Goal: Transaction & Acquisition: Purchase product/service

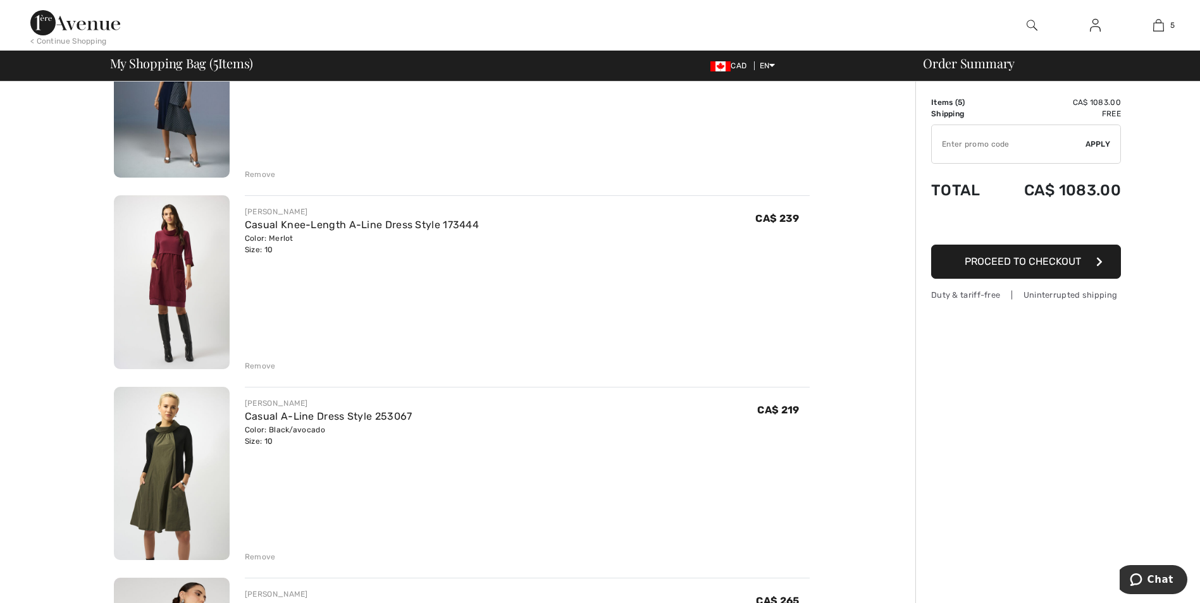
scroll to position [316, 0]
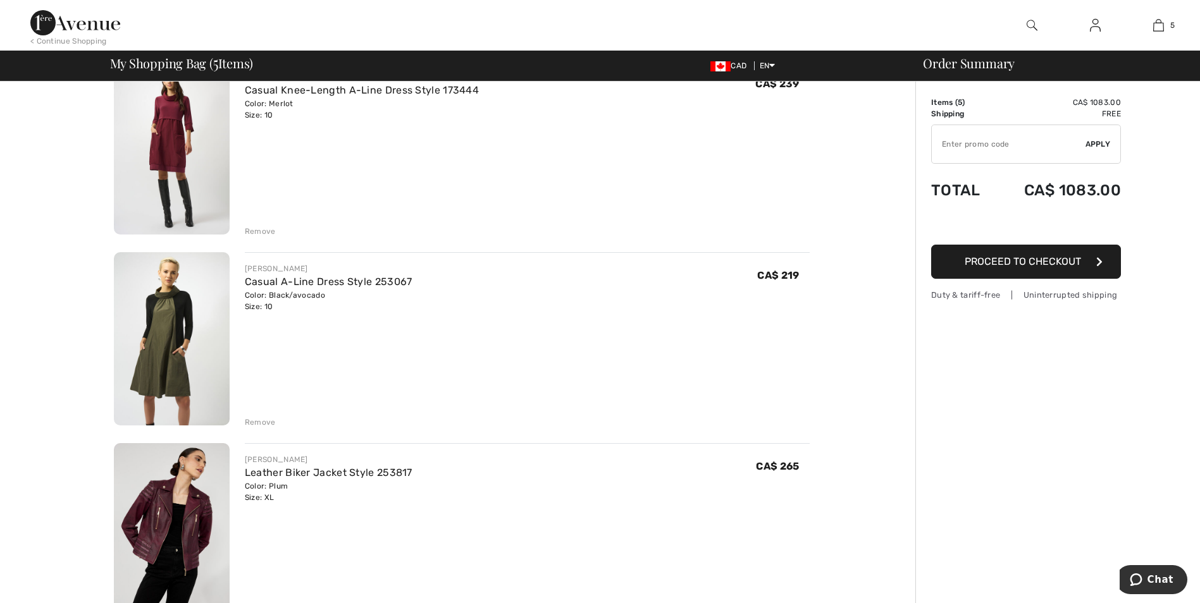
click at [195, 341] on img at bounding box center [172, 339] width 116 height 174
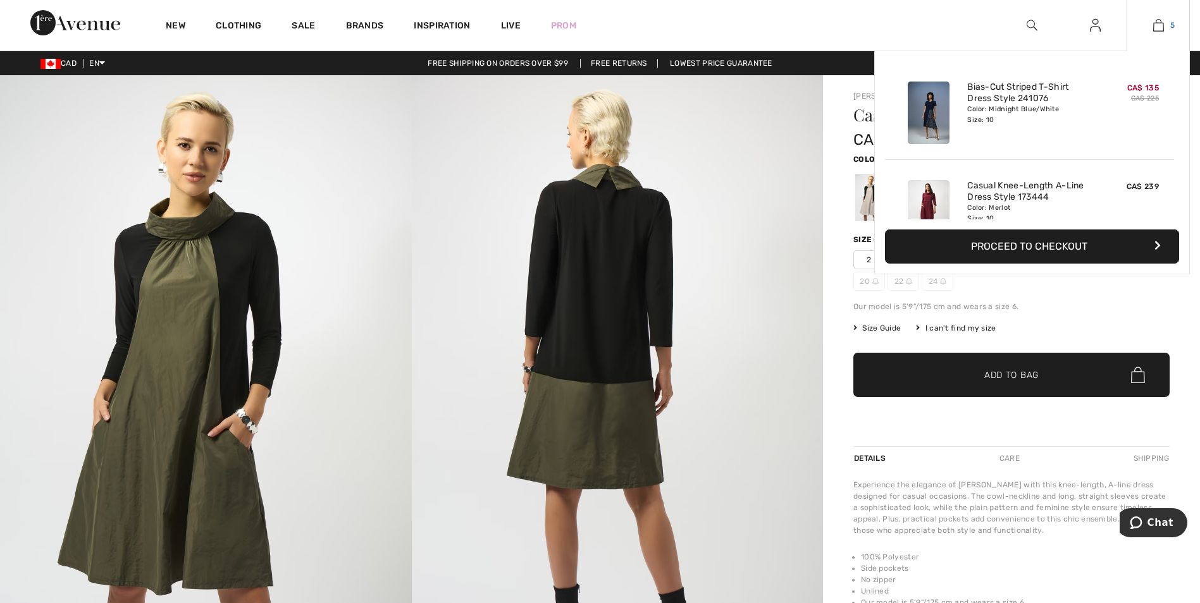
click at [1174, 25] on link "5" at bounding box center [1158, 25] width 62 height 15
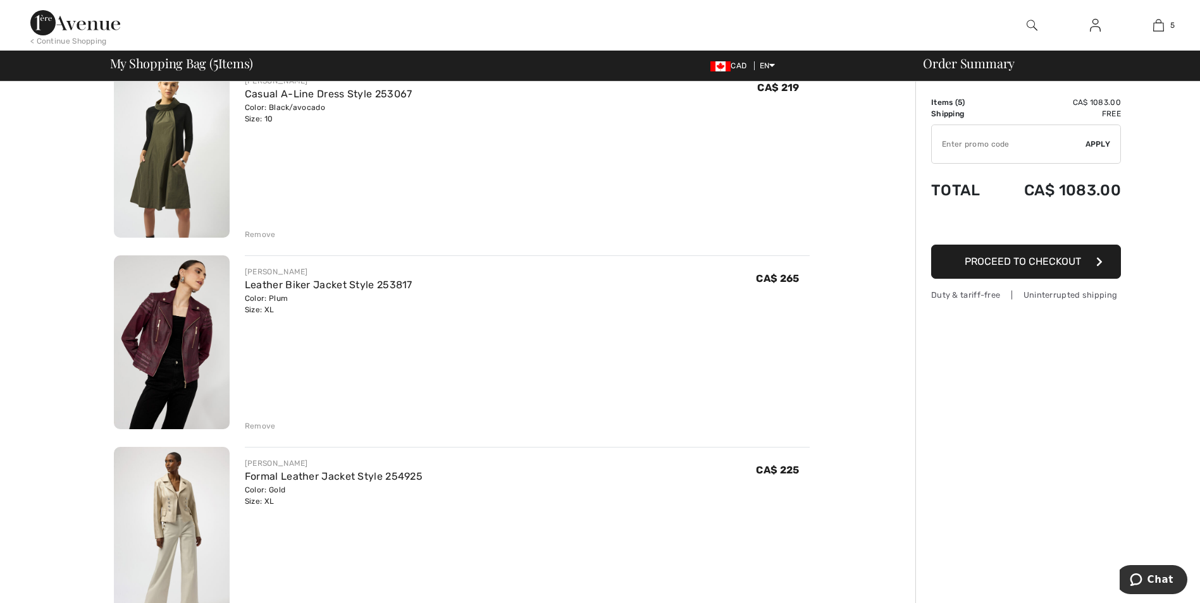
scroll to position [506, 0]
click at [182, 503] on img at bounding box center [172, 532] width 116 height 174
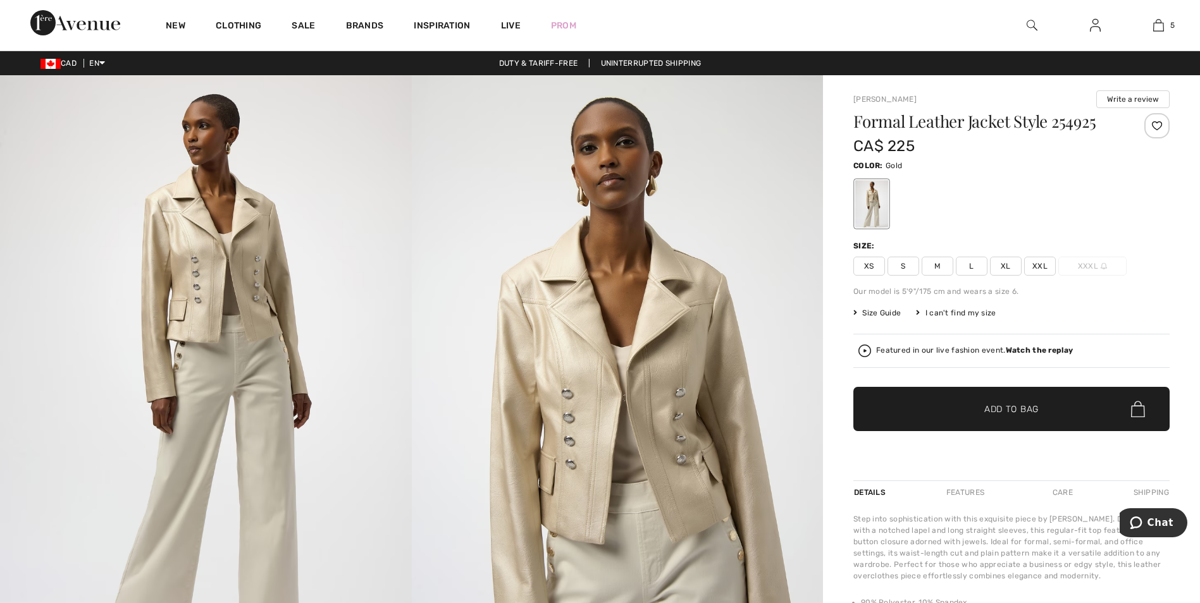
click at [171, 231] on img at bounding box center [206, 383] width 412 height 617
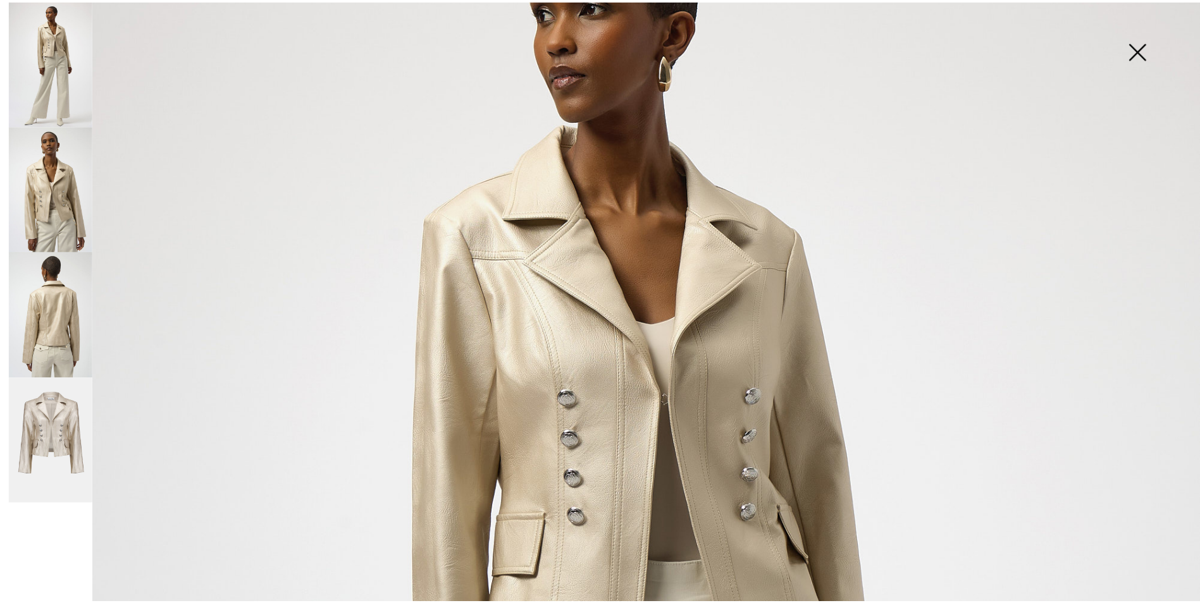
scroll to position [190, 0]
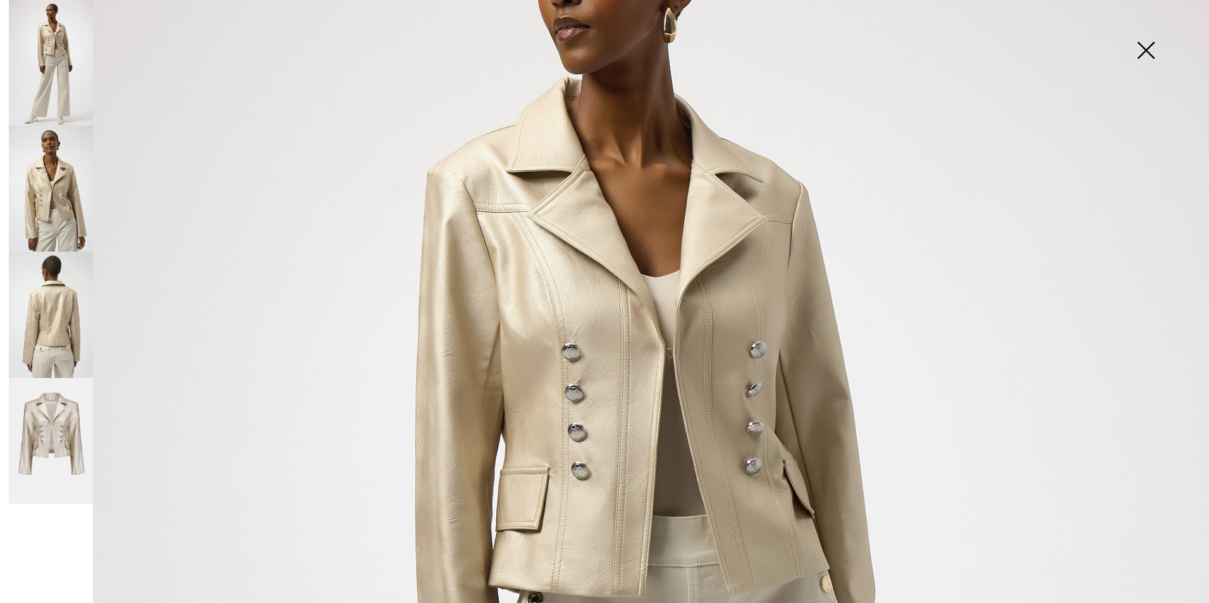
click at [1147, 52] on img at bounding box center [1145, 51] width 63 height 65
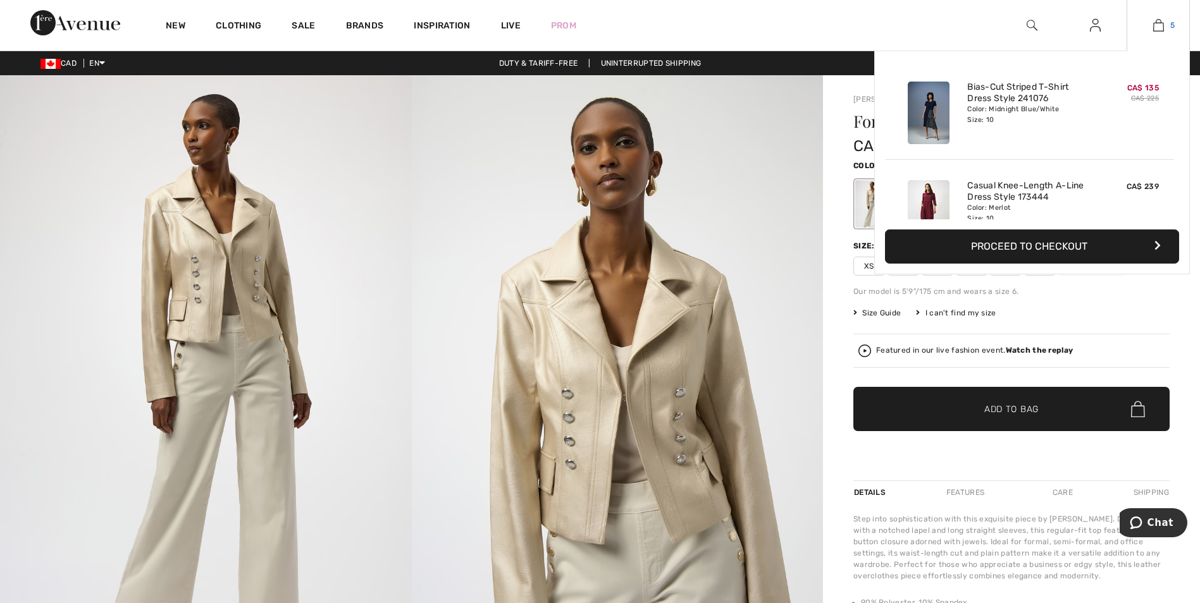
click at [1160, 23] on img at bounding box center [1158, 25] width 11 height 15
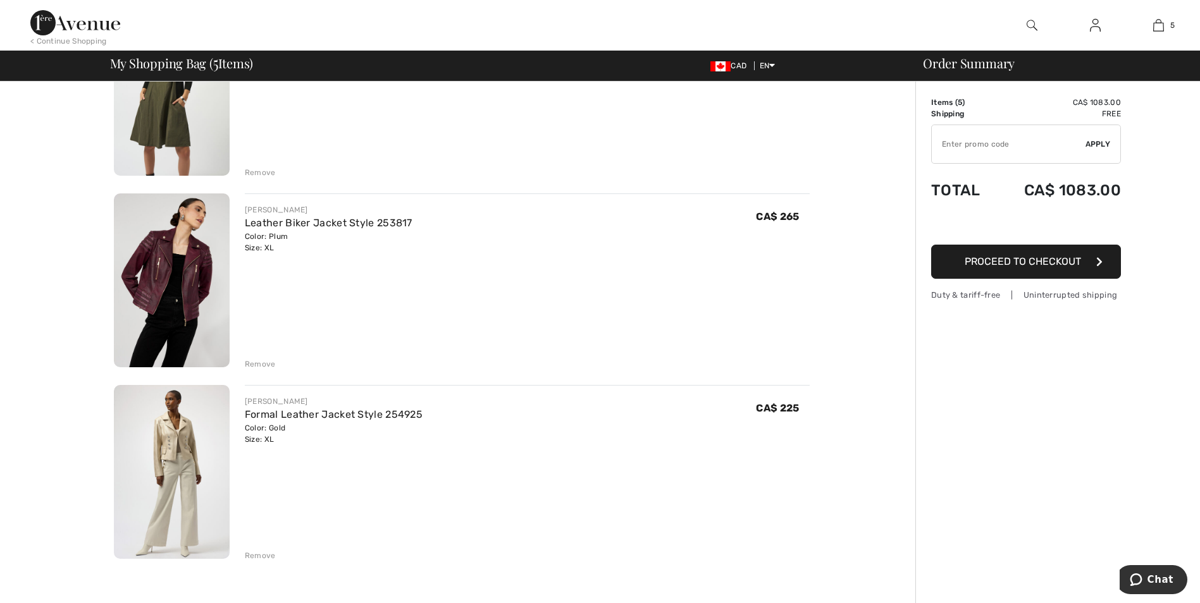
scroll to position [569, 0]
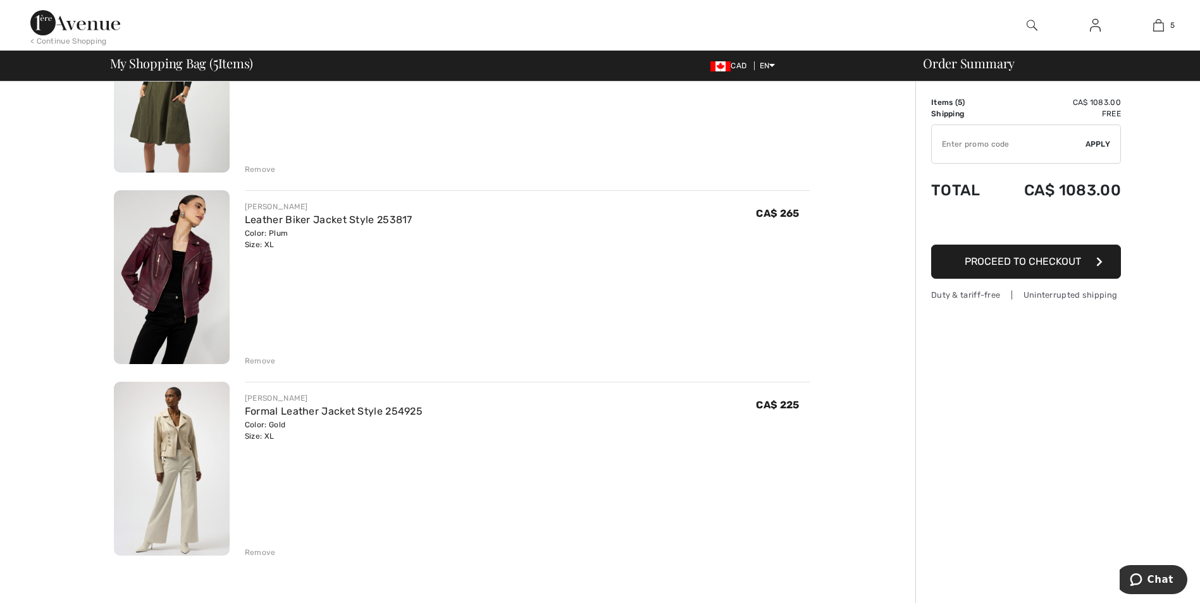
click at [181, 278] on img at bounding box center [172, 277] width 116 height 174
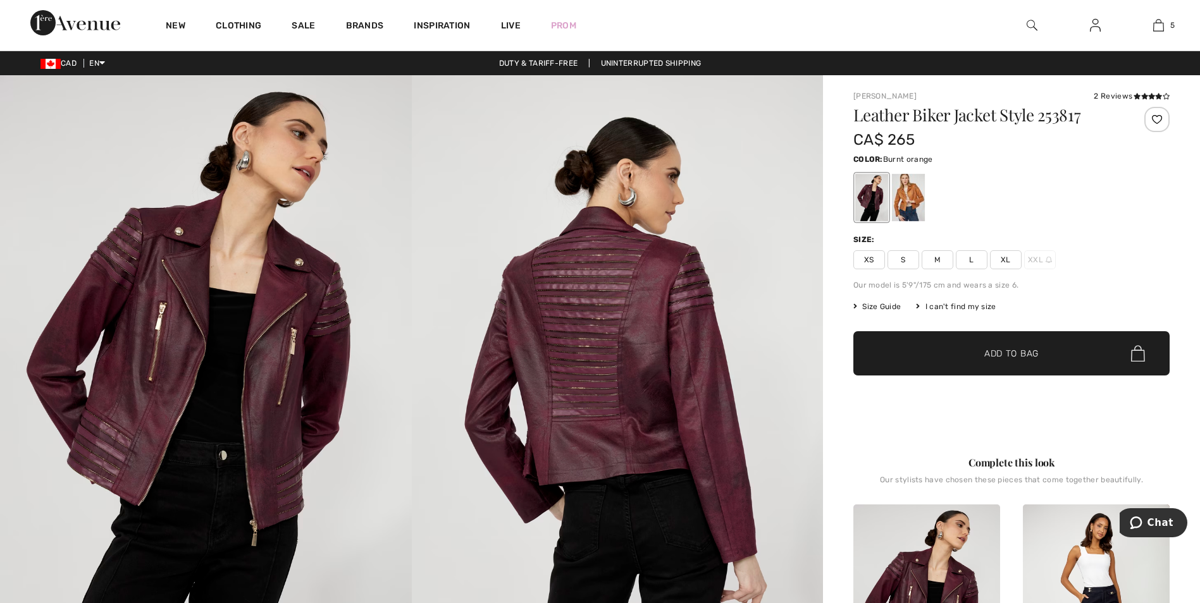
click at [916, 201] on div at bounding box center [908, 197] width 33 height 47
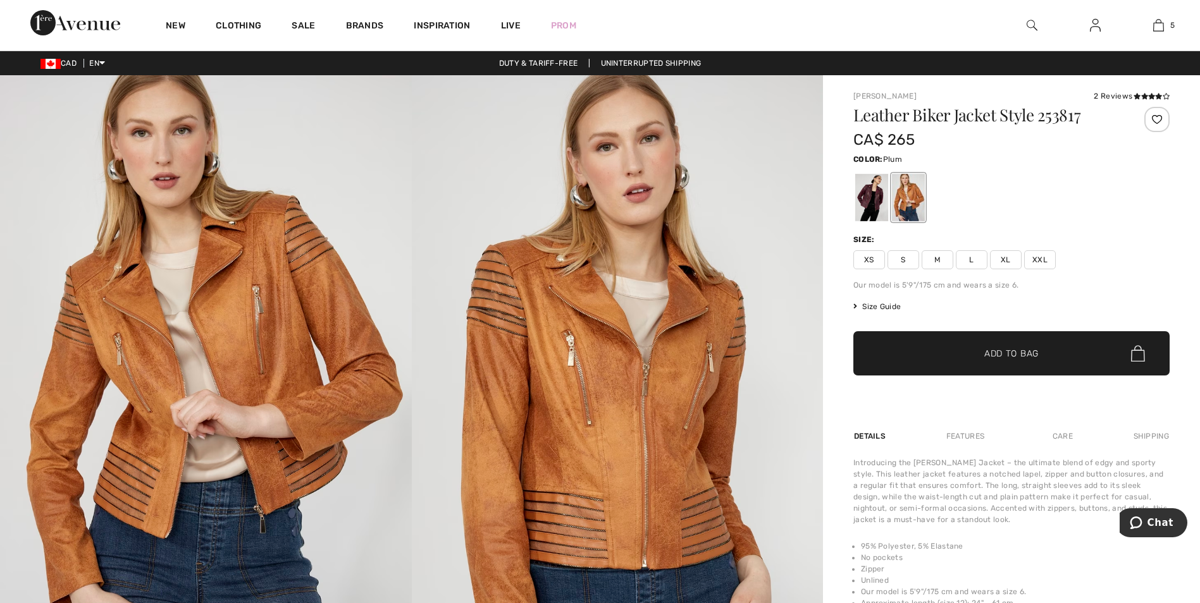
click at [870, 183] on div at bounding box center [871, 197] width 33 height 47
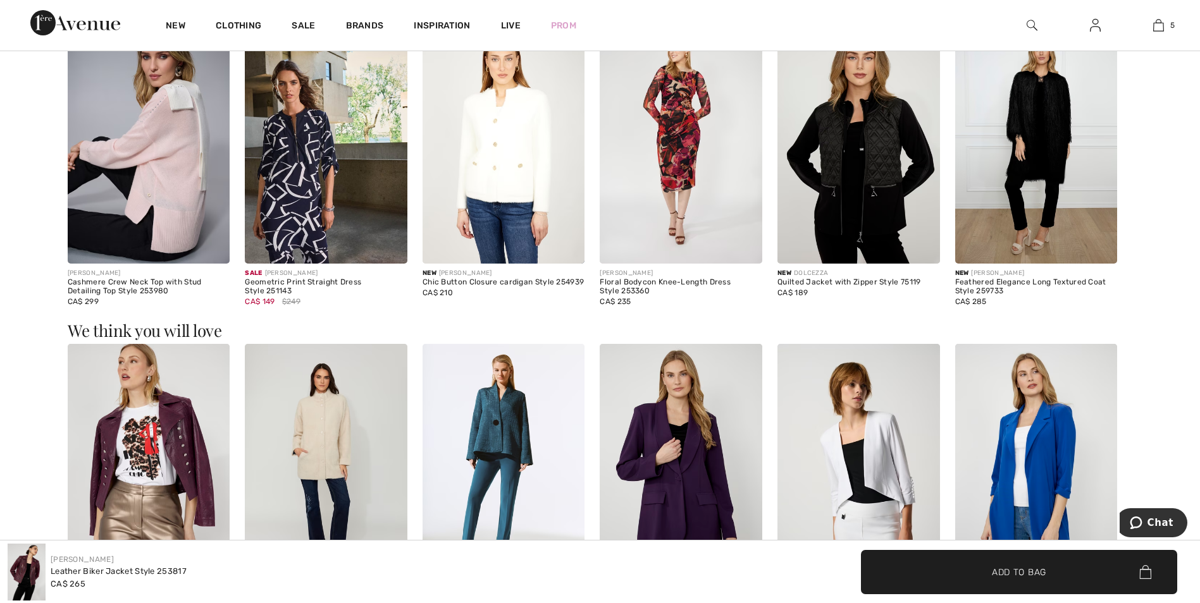
scroll to position [1138, 0]
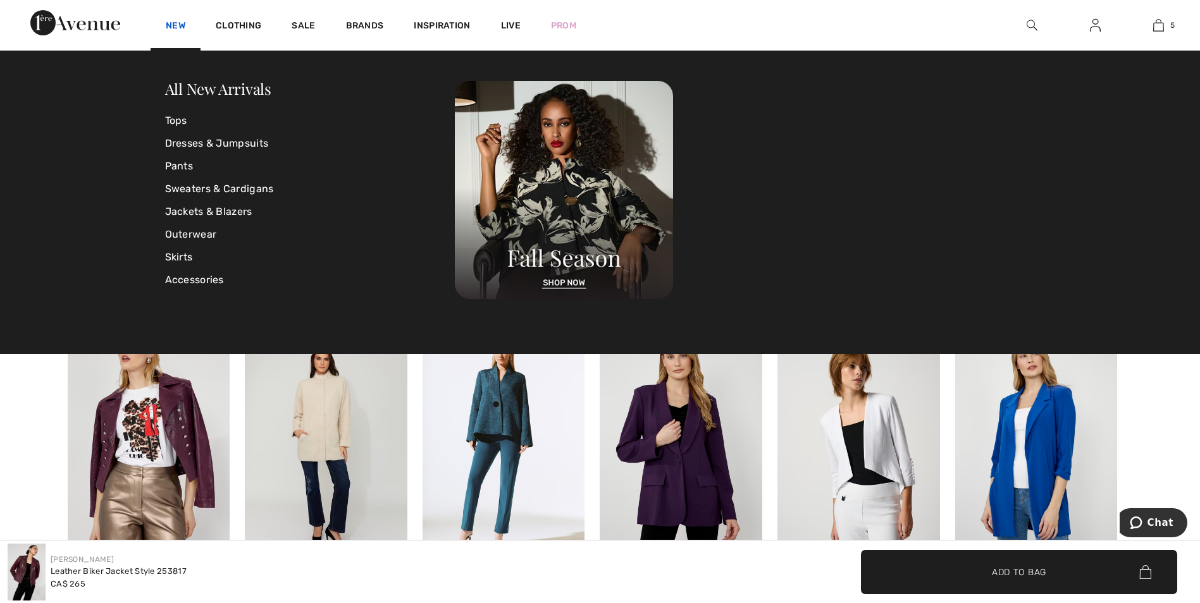
click at [171, 26] on link "New" at bounding box center [176, 26] width 20 height 13
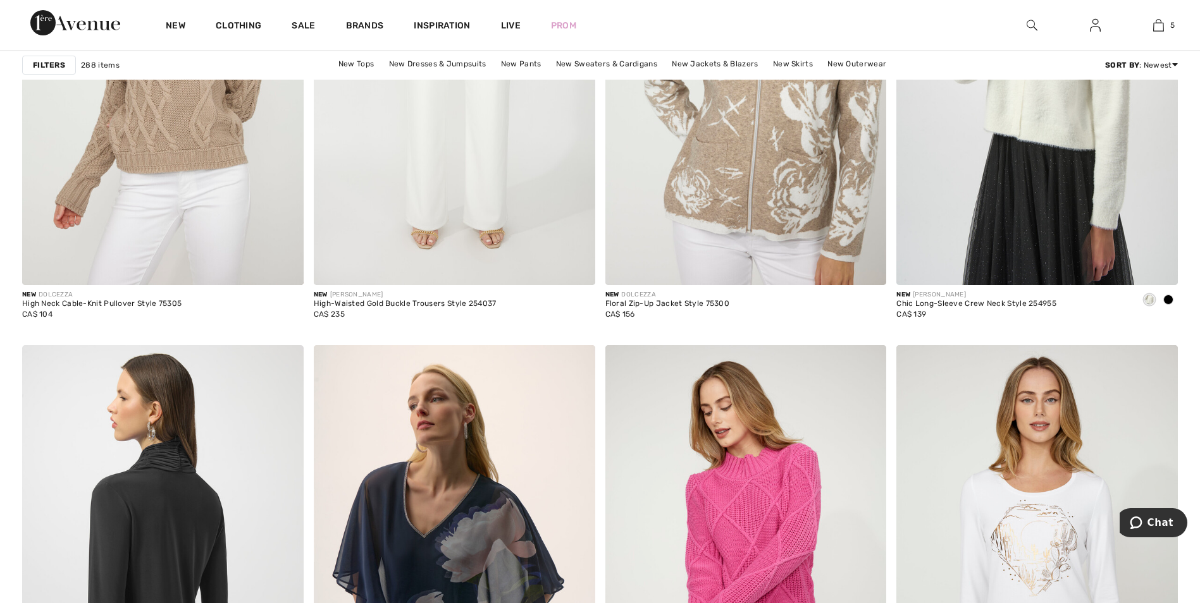
scroll to position [7020, 0]
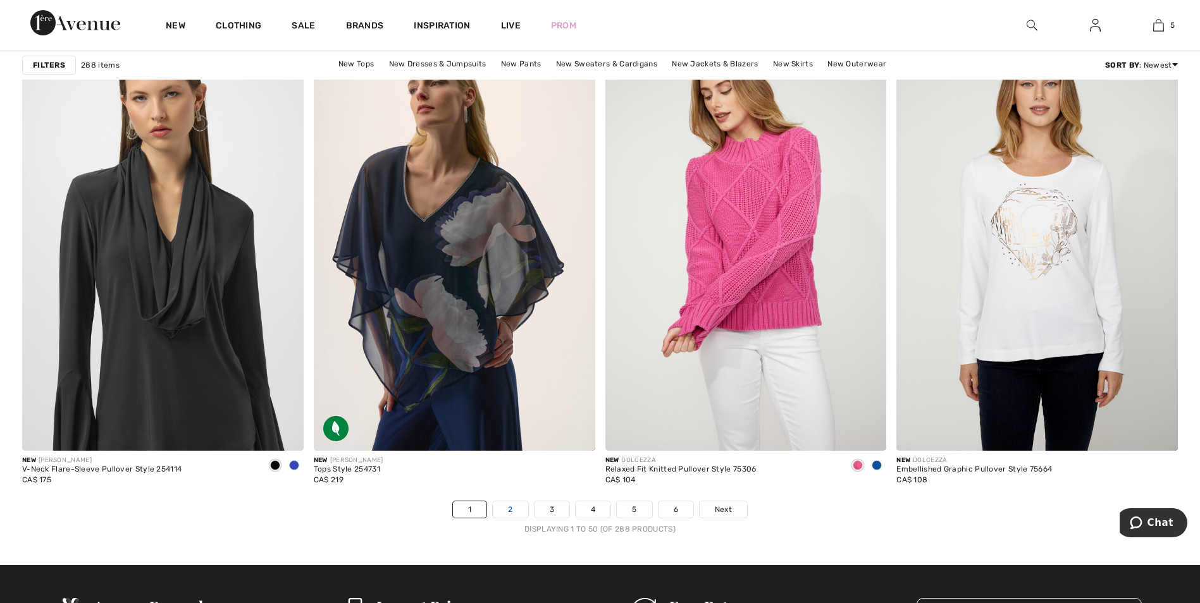
click at [498, 505] on link "2" at bounding box center [510, 509] width 35 height 16
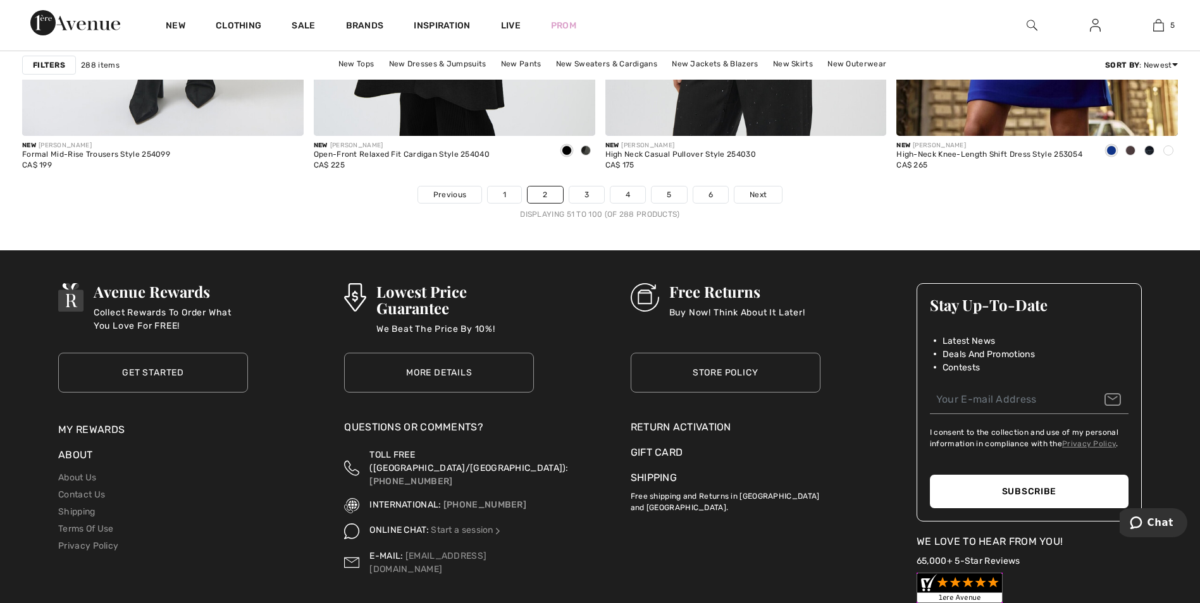
scroll to position [7399, 0]
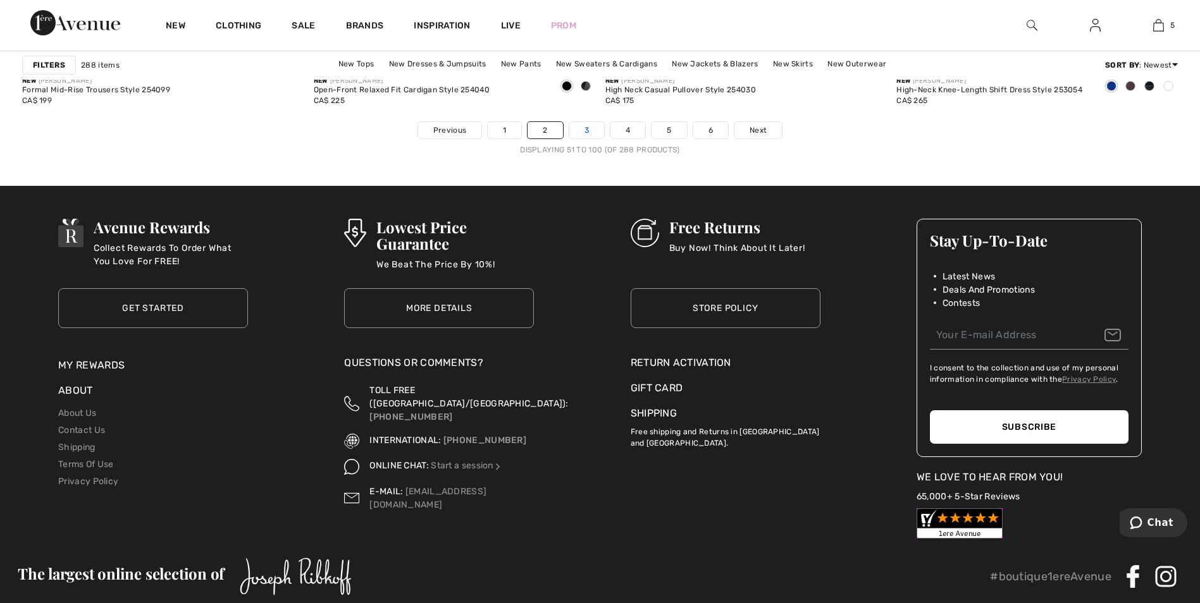
click at [587, 133] on link "3" at bounding box center [586, 130] width 35 height 16
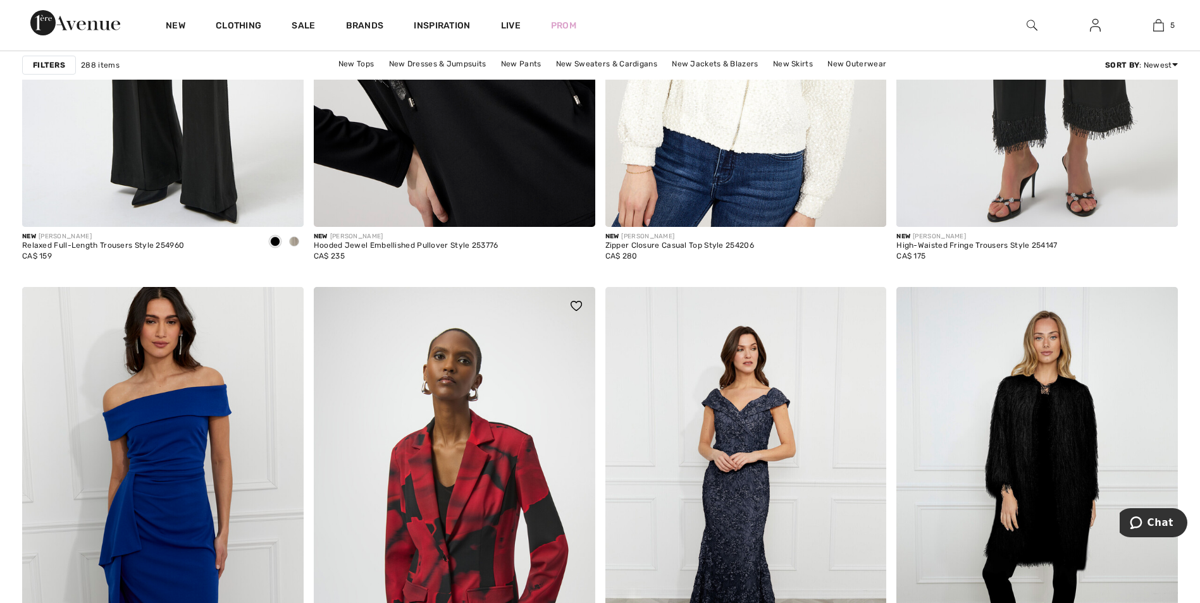
scroll to position [7083, 0]
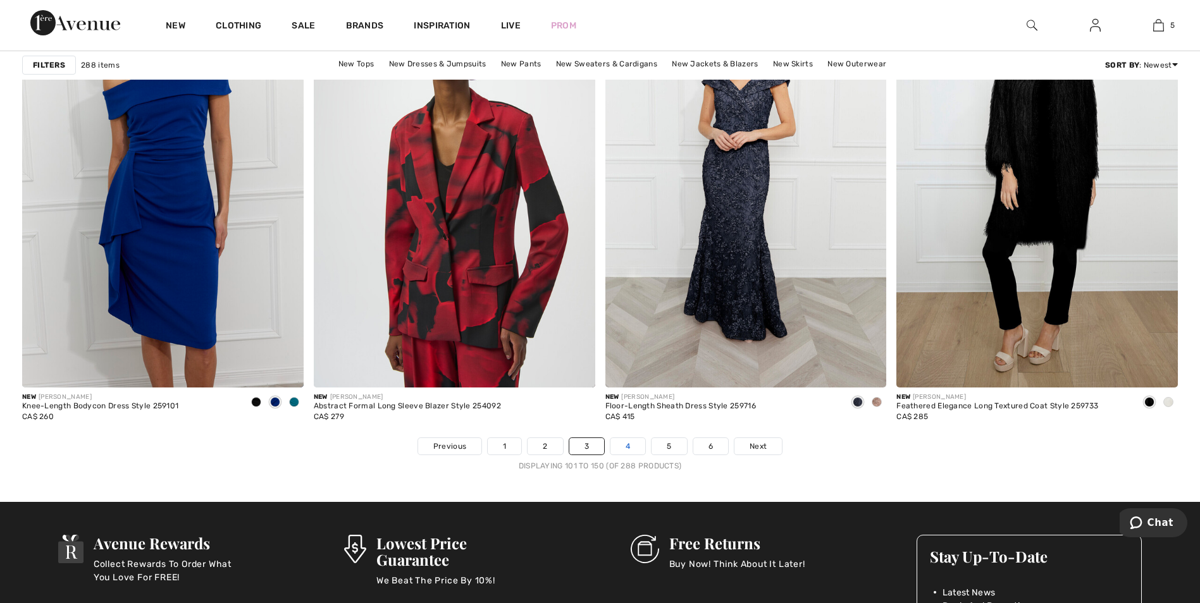
click at [633, 446] on link "4" at bounding box center [627, 446] width 35 height 16
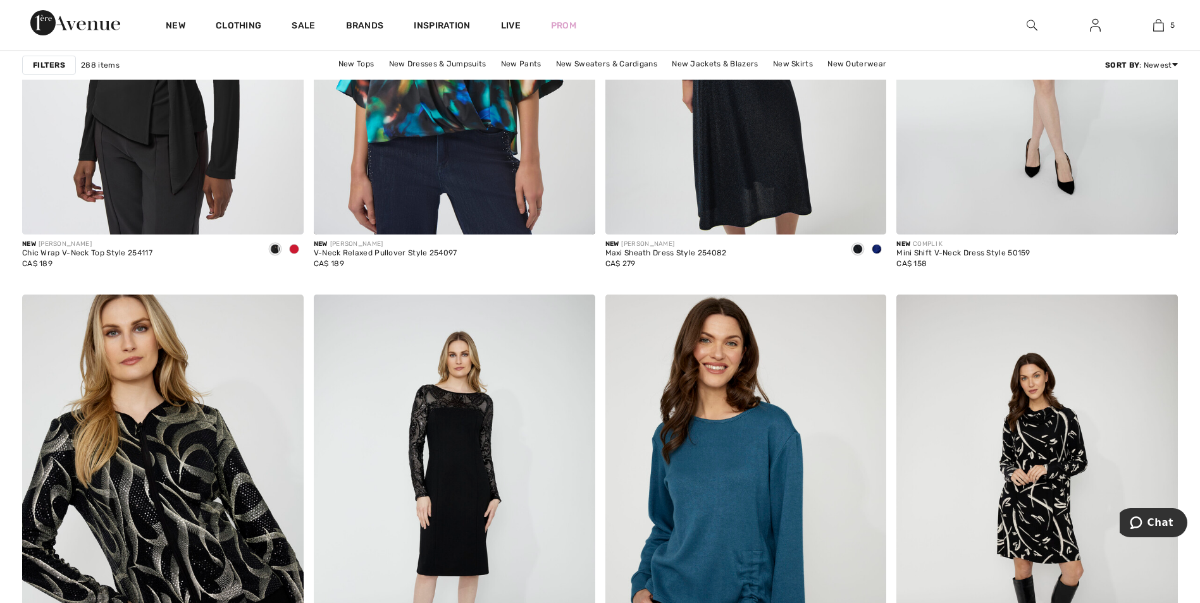
scroll to position [7020, 0]
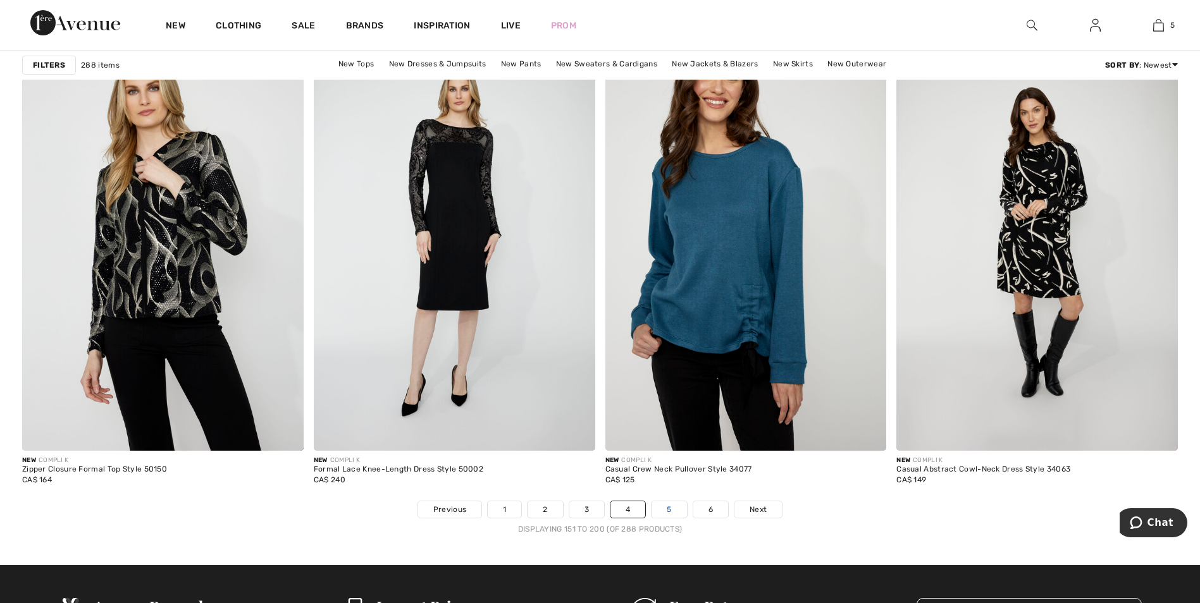
click at [679, 508] on link "5" at bounding box center [668, 509] width 35 height 16
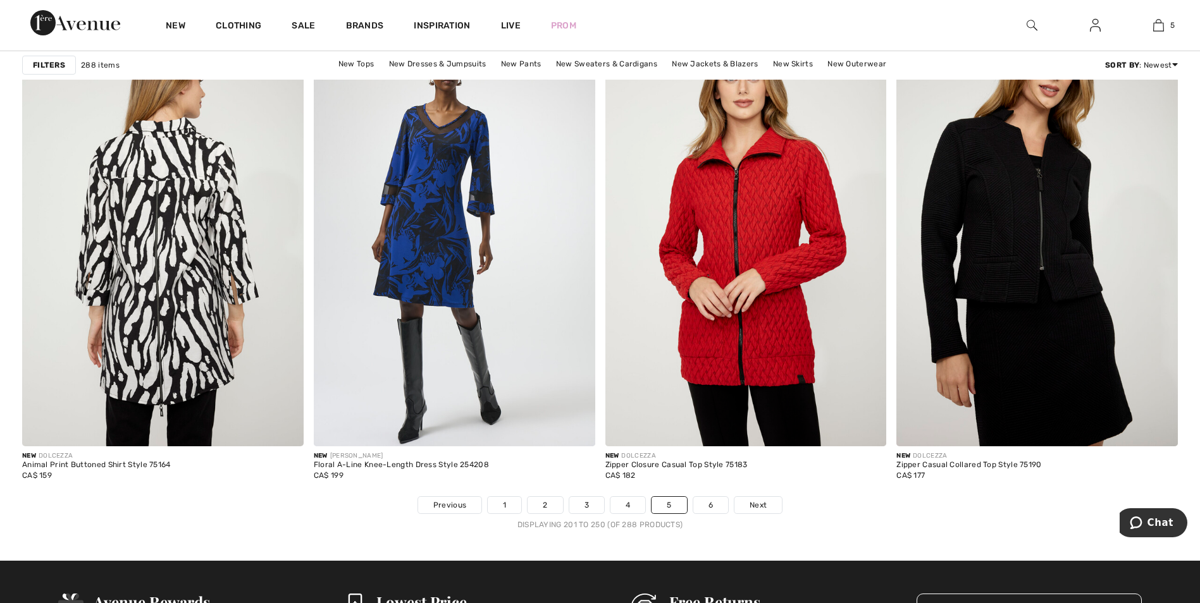
scroll to position [7209, 0]
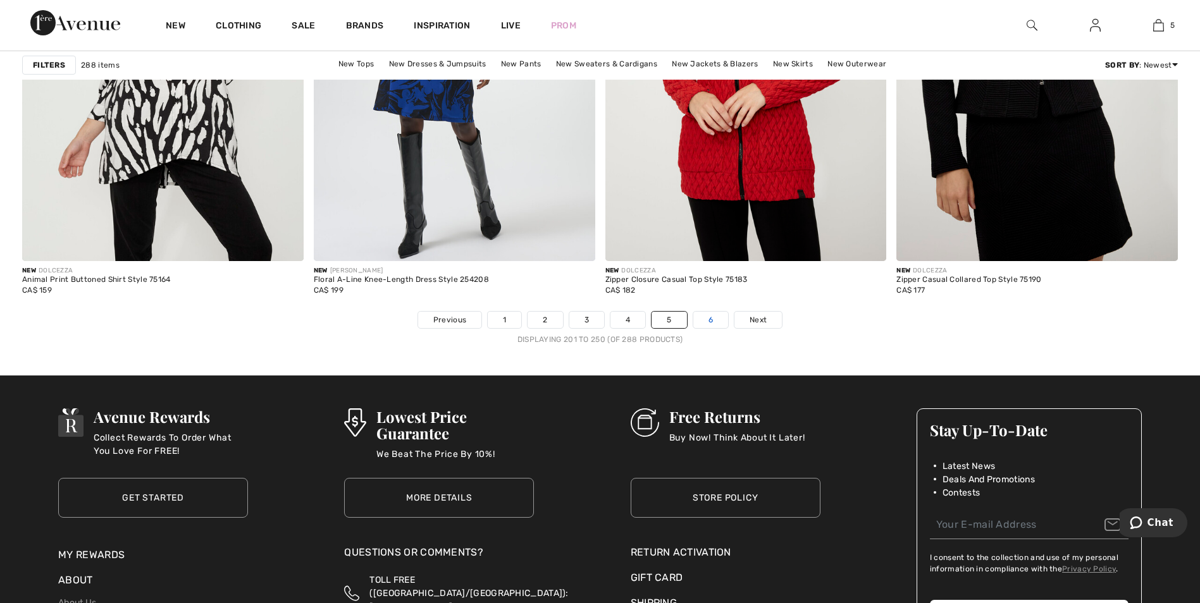
drag, startPoint x: 709, startPoint y: 317, endPoint x: 699, endPoint y: 318, distance: 9.5
click at [709, 318] on link "6" at bounding box center [710, 320] width 35 height 16
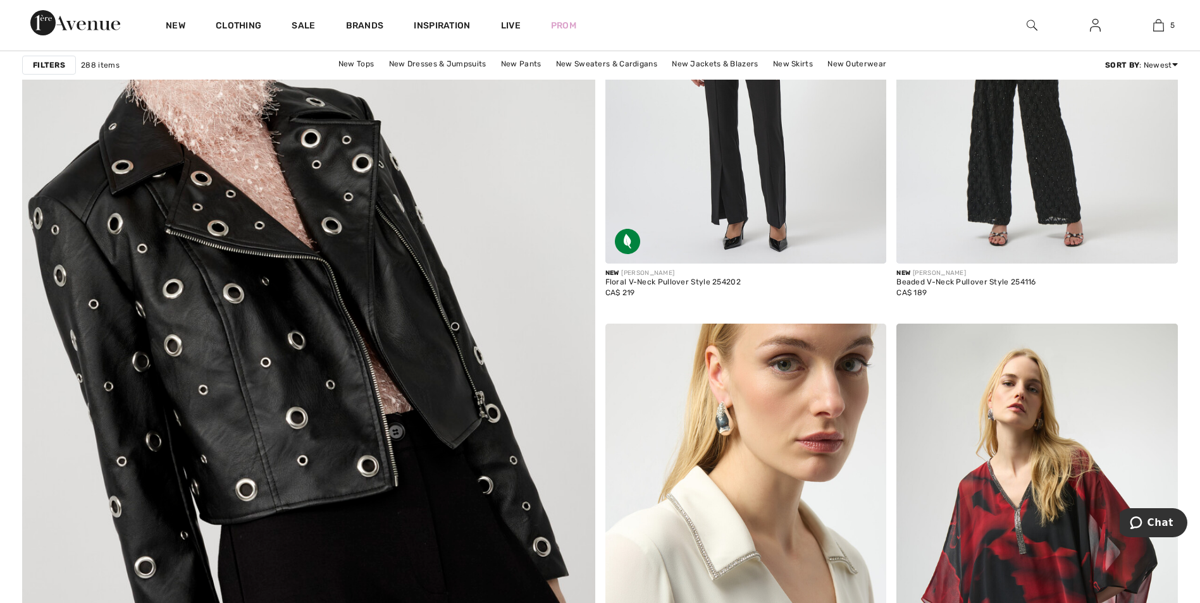
scroll to position [4111, 0]
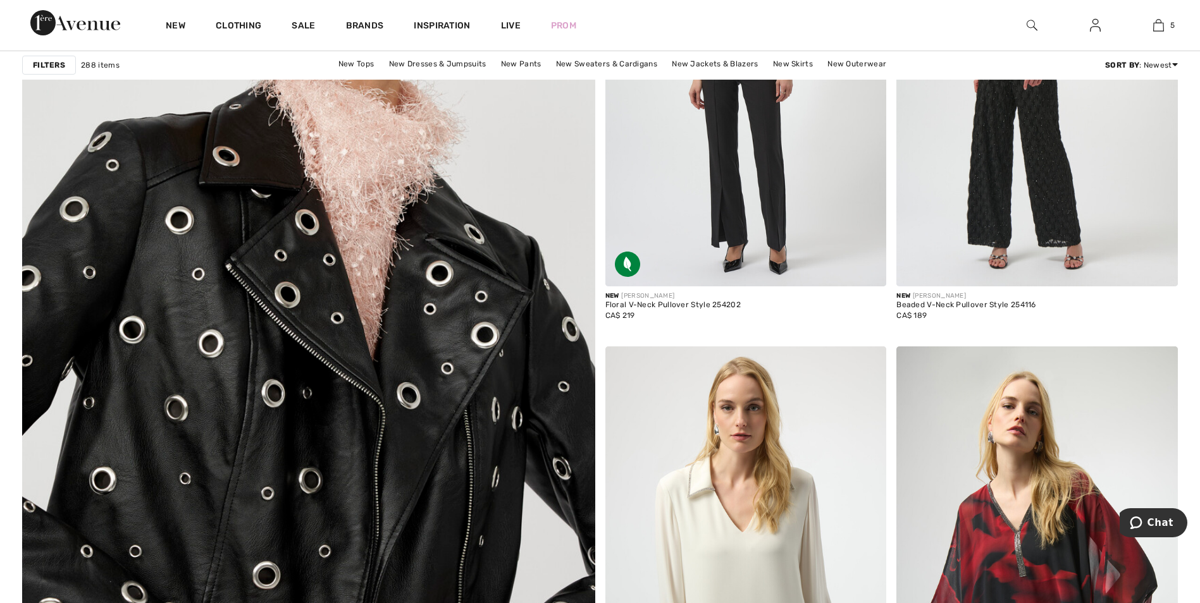
click at [328, 406] on img at bounding box center [308, 380] width 687 height 1031
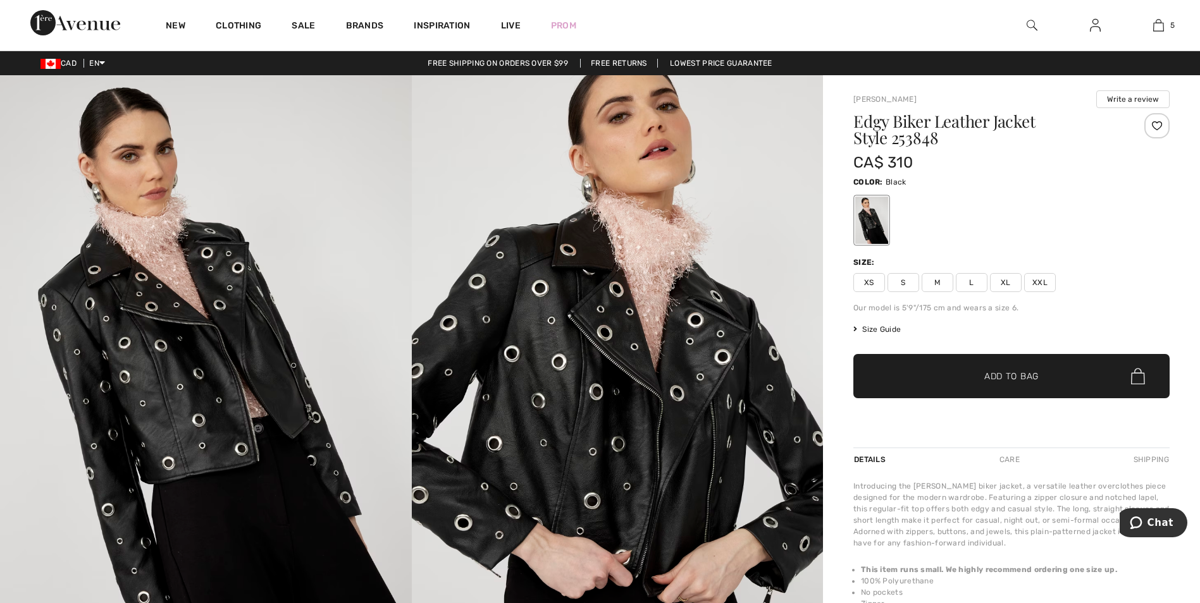
click at [1005, 280] on span "XL" at bounding box center [1006, 282] width 32 height 19
click at [1031, 383] on span "Add to Bag" at bounding box center [1011, 376] width 54 height 13
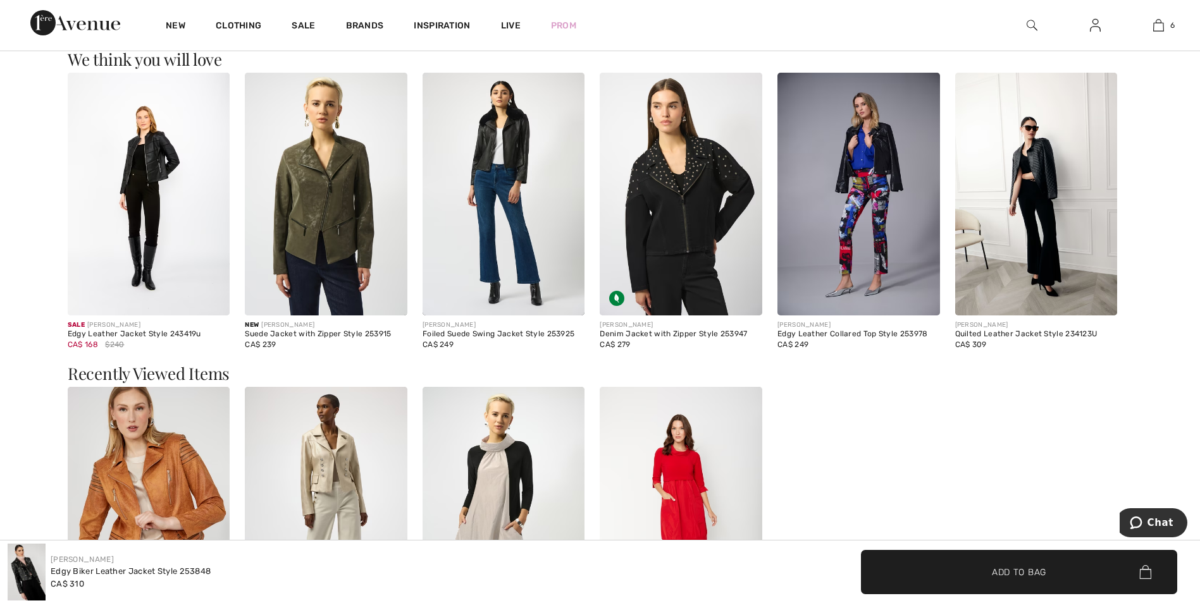
scroll to position [1454, 0]
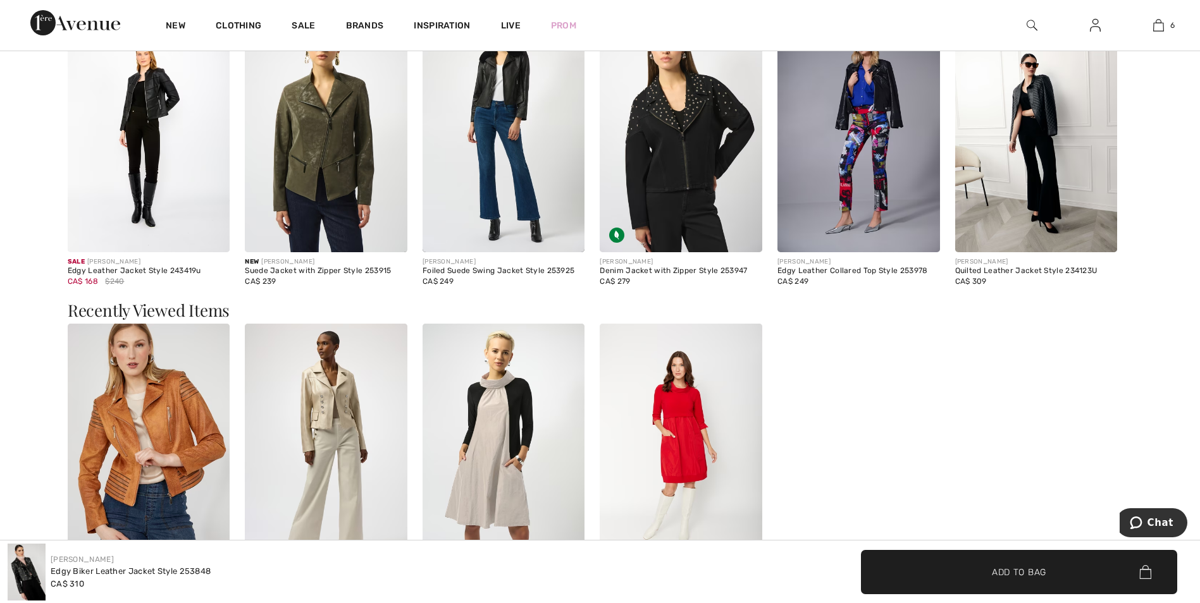
click at [498, 419] on img at bounding box center [503, 445] width 163 height 243
